Goal: Entertainment & Leisure: Consume media (video, audio)

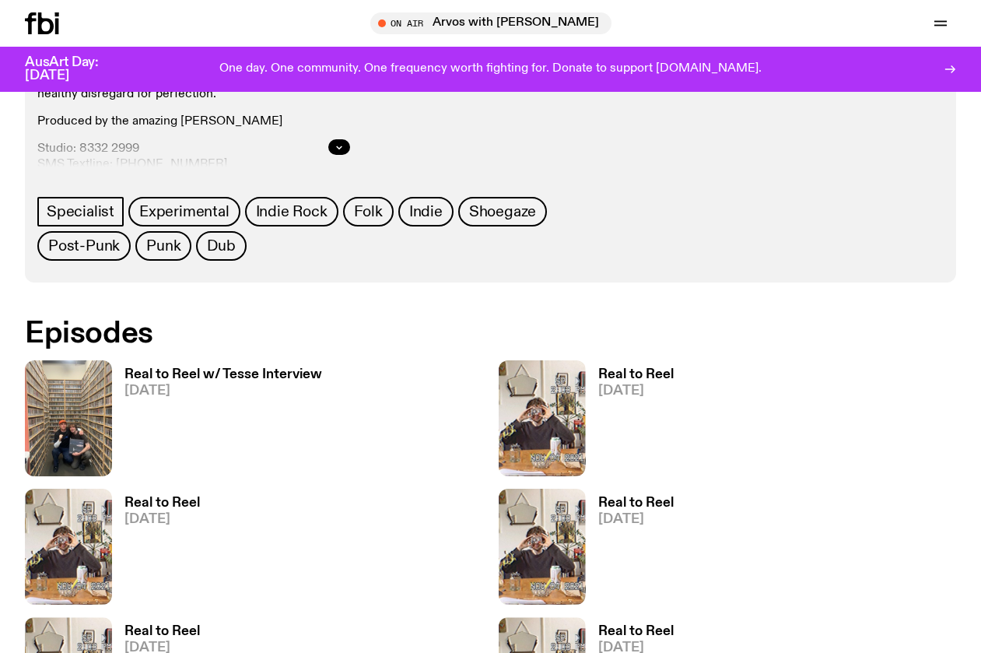
scroll to position [783, 0]
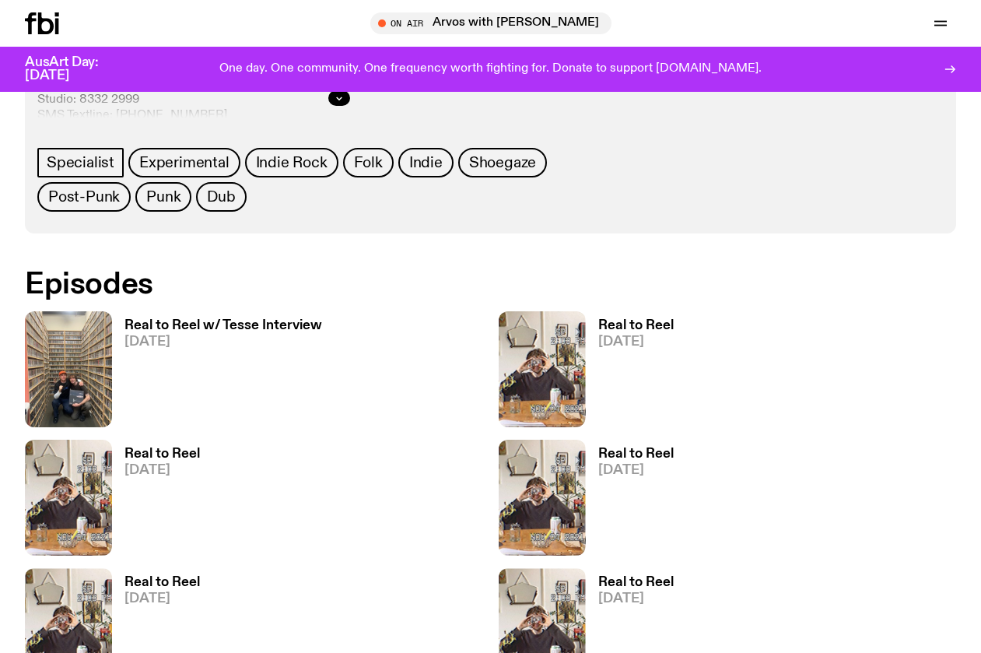
click at [215, 327] on h3 "Real to Reel w/ Tesse Interview" at bounding box center [223, 325] width 198 height 13
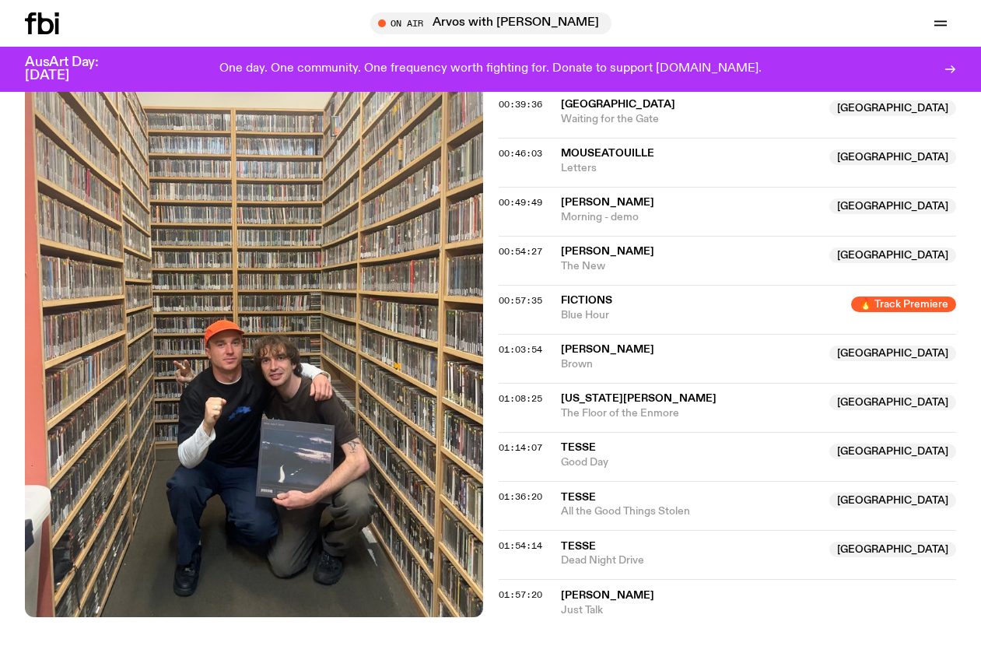
scroll to position [436, 0]
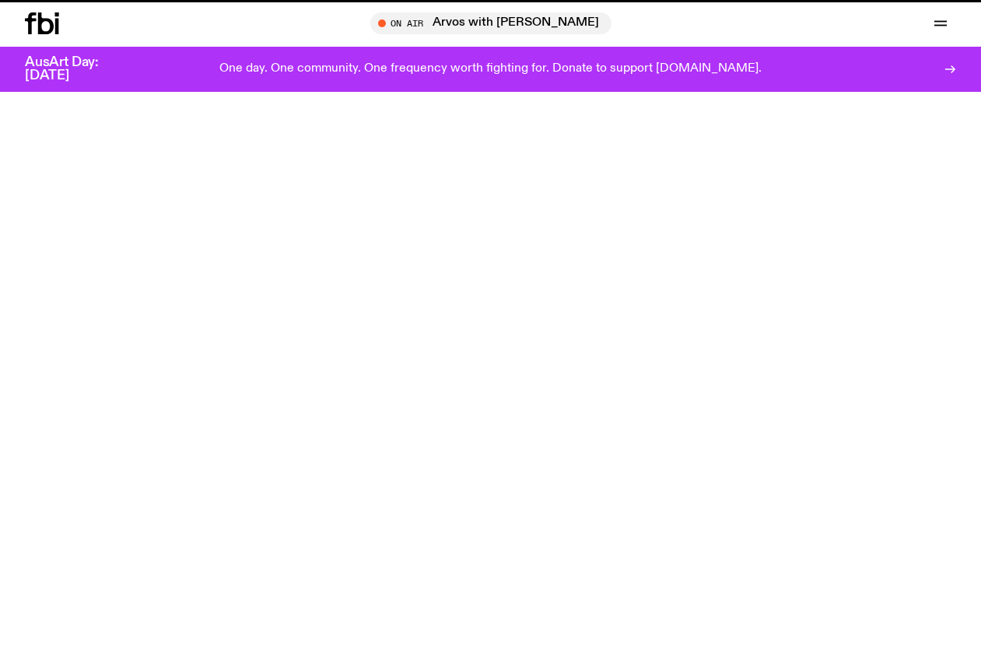
scroll to position [783, 0]
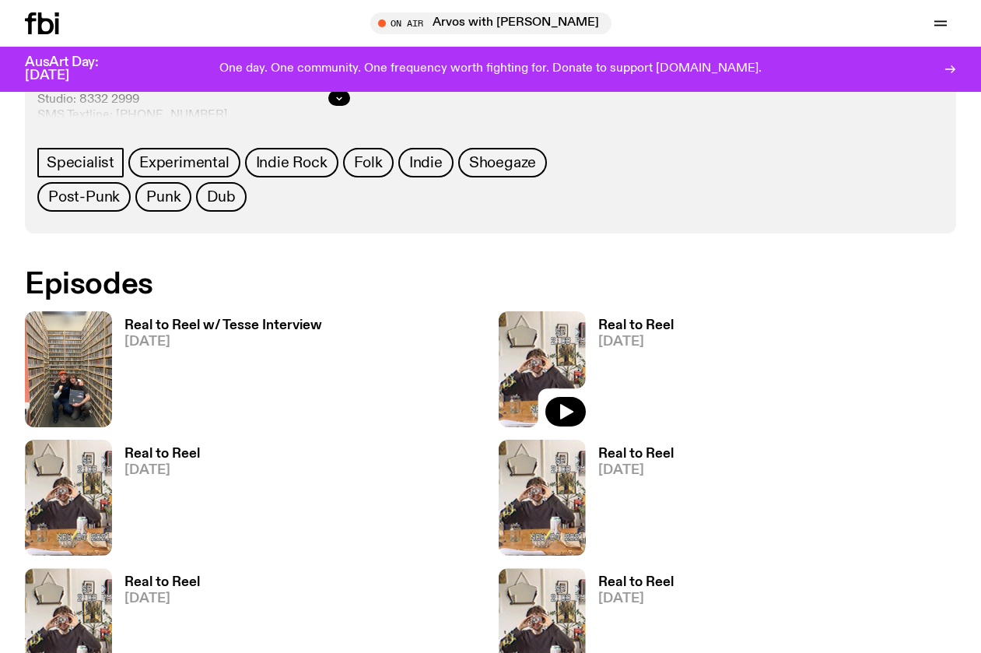
click at [523, 337] on img at bounding box center [542, 369] width 87 height 116
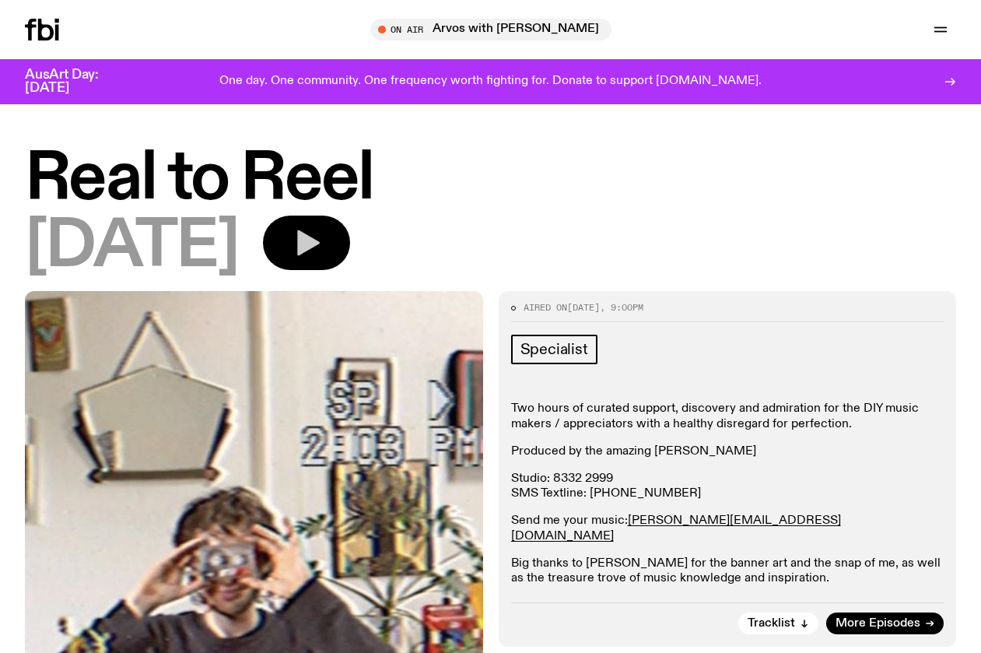
click at [320, 240] on icon "button" at bounding box center [308, 243] width 23 height 26
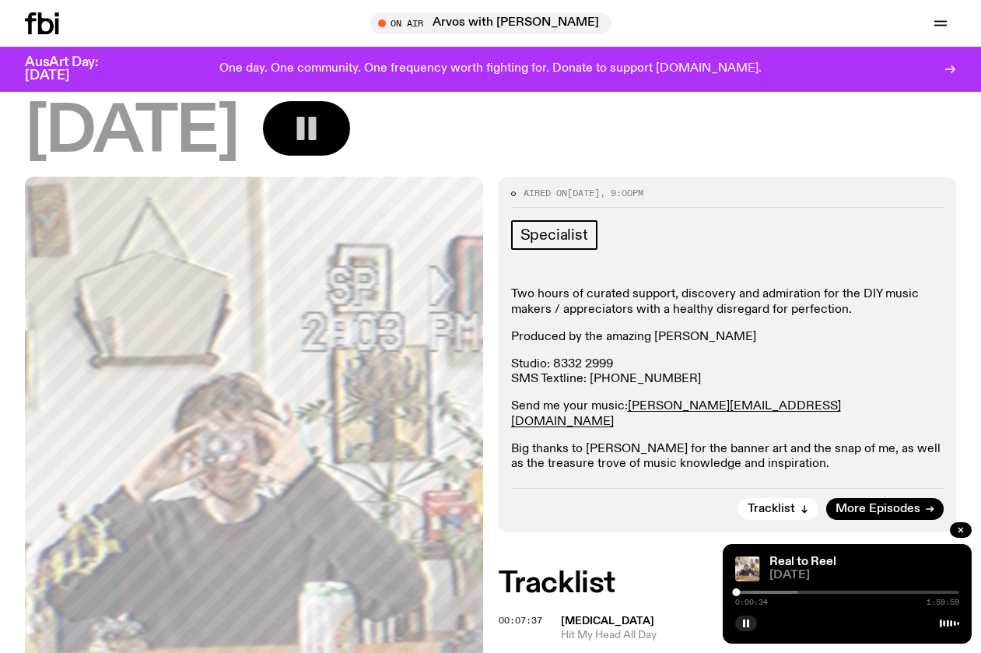
scroll to position [103, 0]
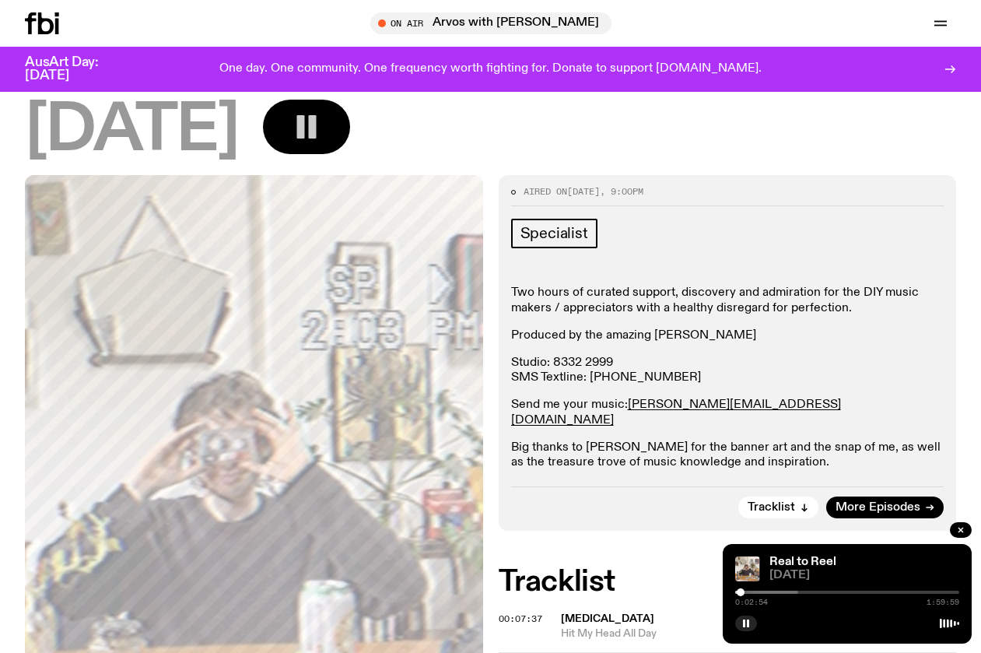
click at [740, 593] on div at bounding box center [741, 592] width 8 height 8
drag, startPoint x: 740, startPoint y: 593, endPoint x: 747, endPoint y: 613, distance: 21.4
click at [747, 613] on div "Real to Reel [DATE] 0:06:39 1:59:59" at bounding box center [847, 594] width 249 height 100
drag, startPoint x: 749, startPoint y: 593, endPoint x: 746, endPoint y: 605, distance: 12.8
click at [746, 605] on div "0:05:49 1:59:59" at bounding box center [847, 596] width 224 height 19
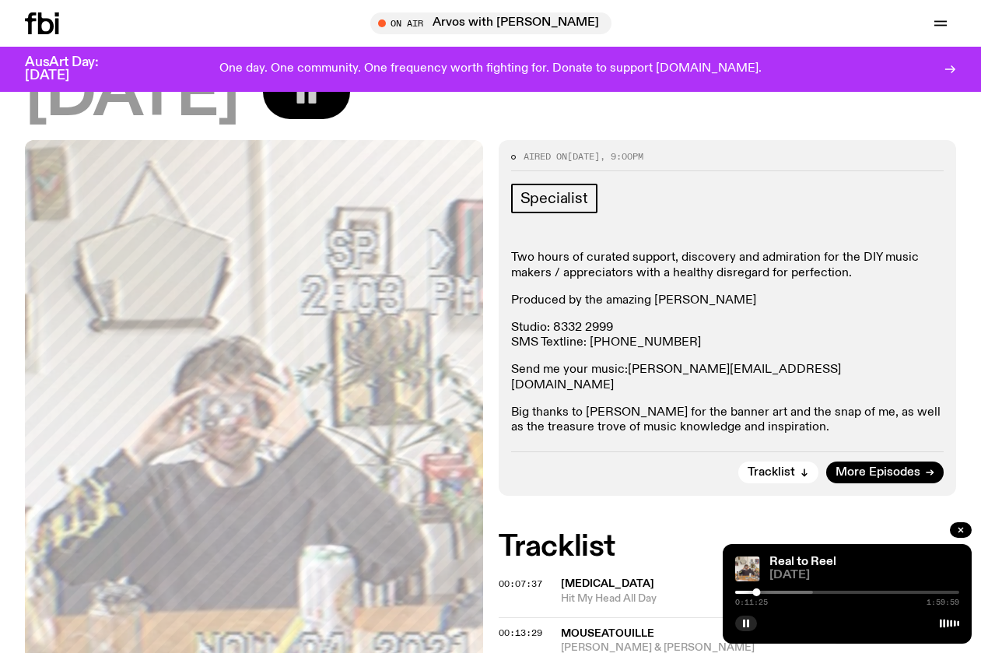
scroll to position [137, 0]
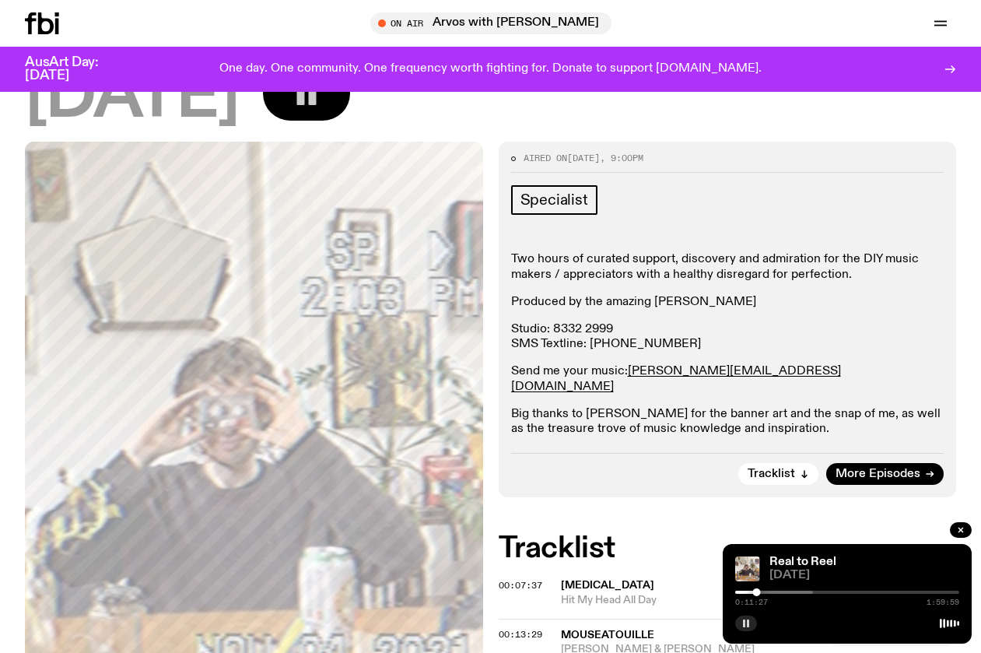
click at [744, 622] on rect "button" at bounding box center [744, 623] width 2 height 8
